Goal: Task Accomplishment & Management: Manage account settings

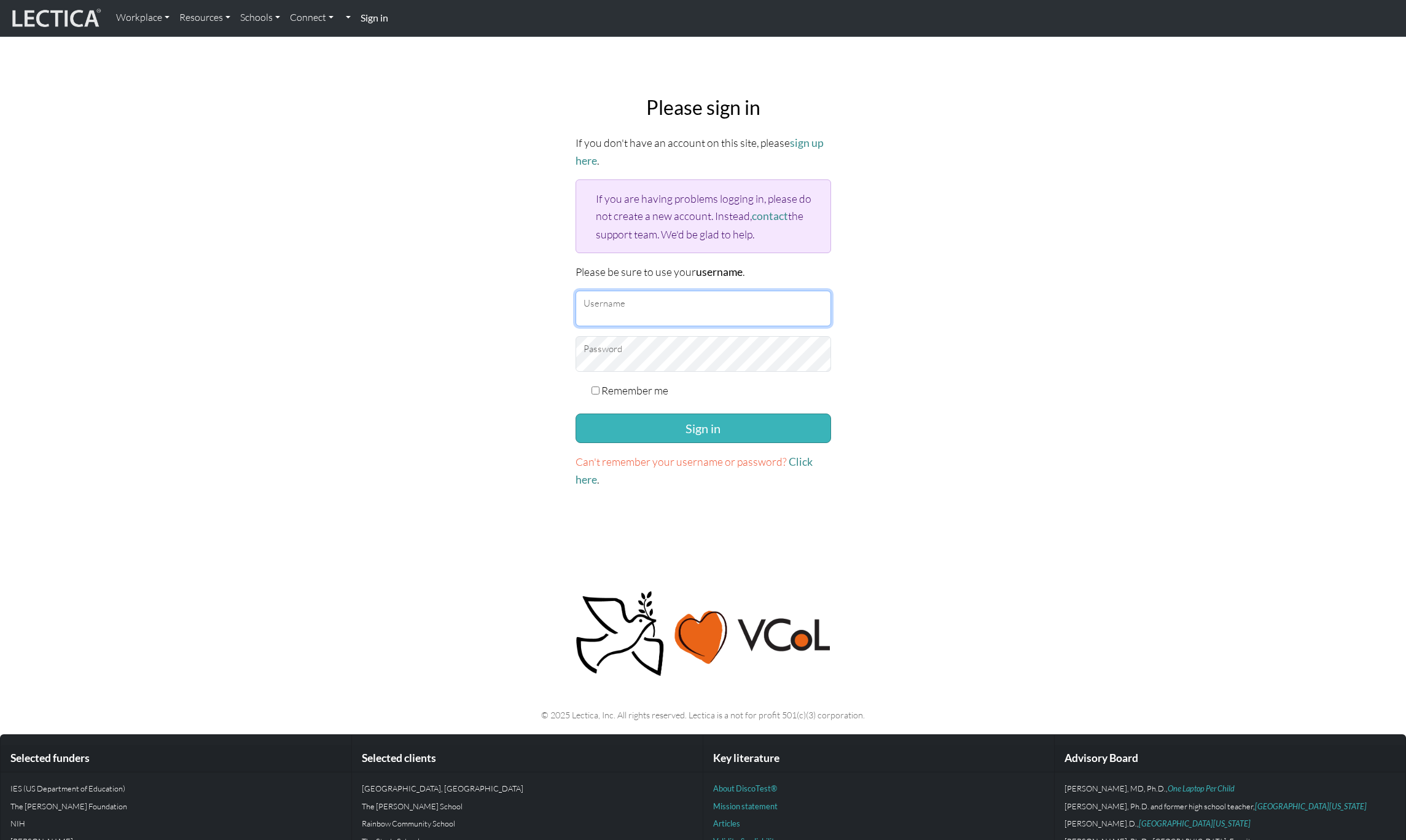
type input "snuffleumpagus"
click at [675, 431] on button "Sign in" at bounding box center [703, 428] width 255 height 29
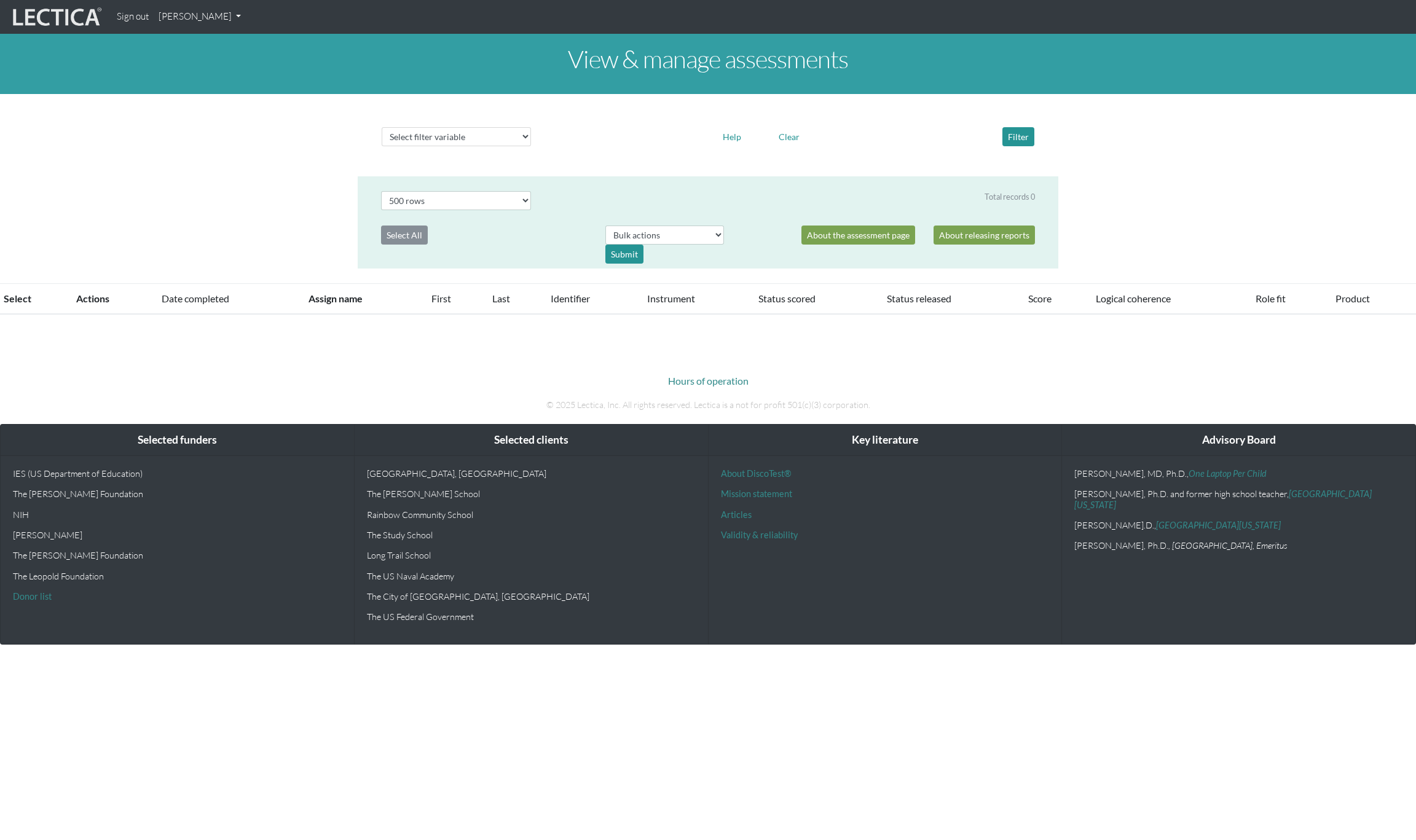
select select "500"
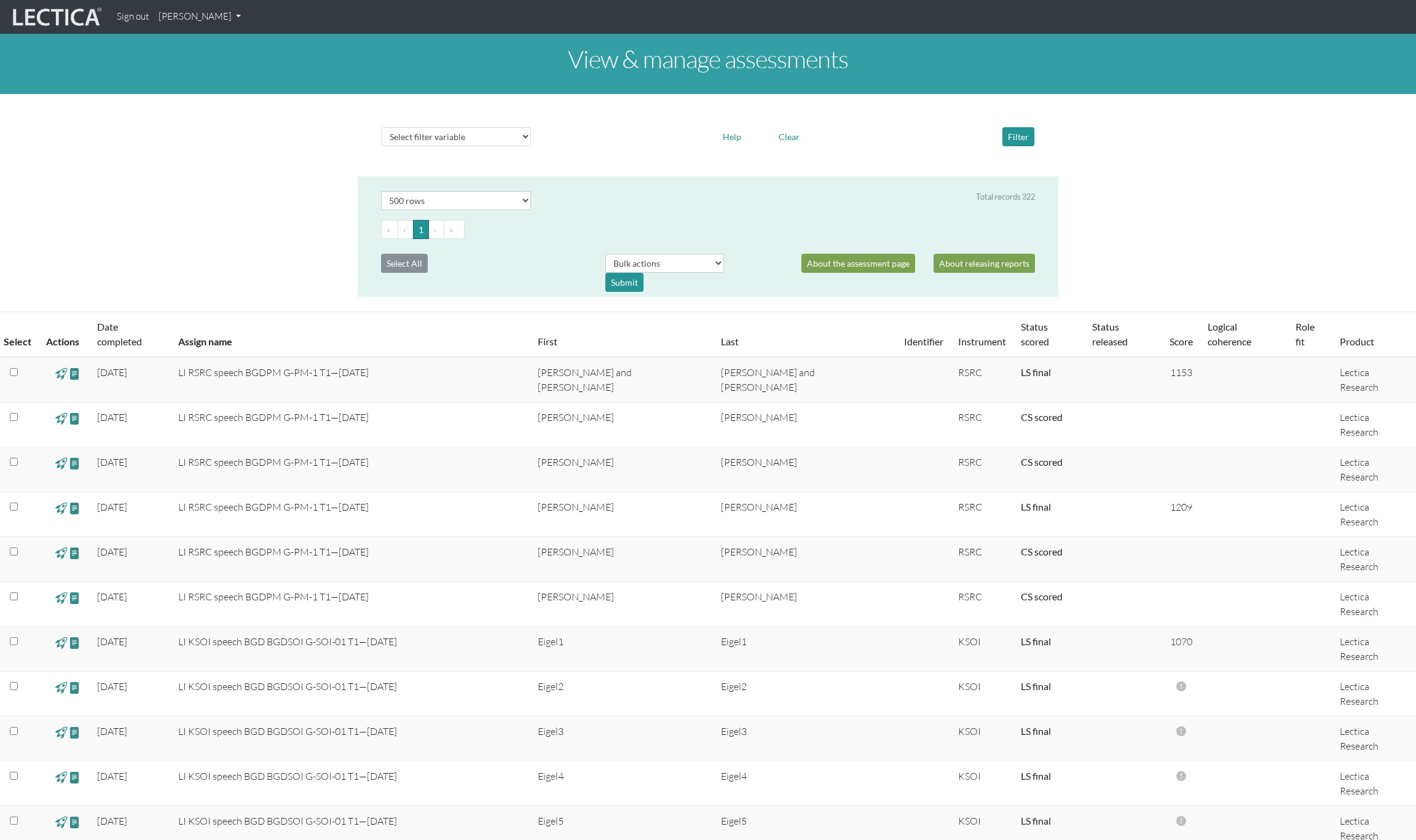
click at [224, 19] on link "[PERSON_NAME]" at bounding box center [200, 16] width 92 height 24
click at [232, 19] on link "[PERSON_NAME]" at bounding box center [200, 16] width 92 height 24
click at [214, 40] on link "My Profile" at bounding box center [215, 45] width 98 height 16
